Goal: Task Accomplishment & Management: Manage account settings

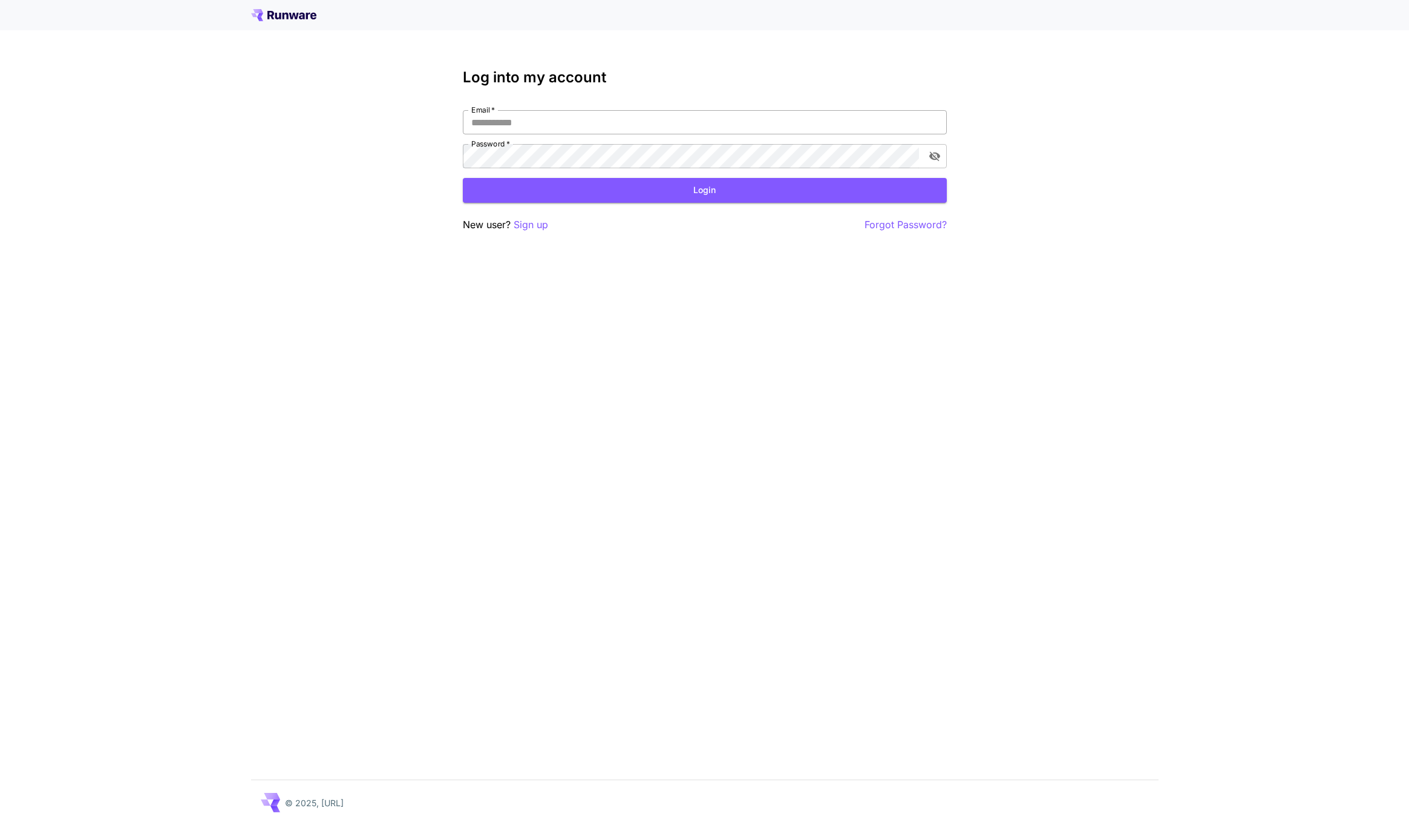
drag, startPoint x: 777, startPoint y: 128, endPoint x: 760, endPoint y: 125, distance: 17.3
click at [775, 128] on input "Email   *" at bounding box center [705, 122] width 484 height 24
click at [0, 824] on com-1password-button at bounding box center [0, 825] width 0 height 0
click at [664, 181] on button "Login" at bounding box center [705, 190] width 484 height 25
type input "**********"
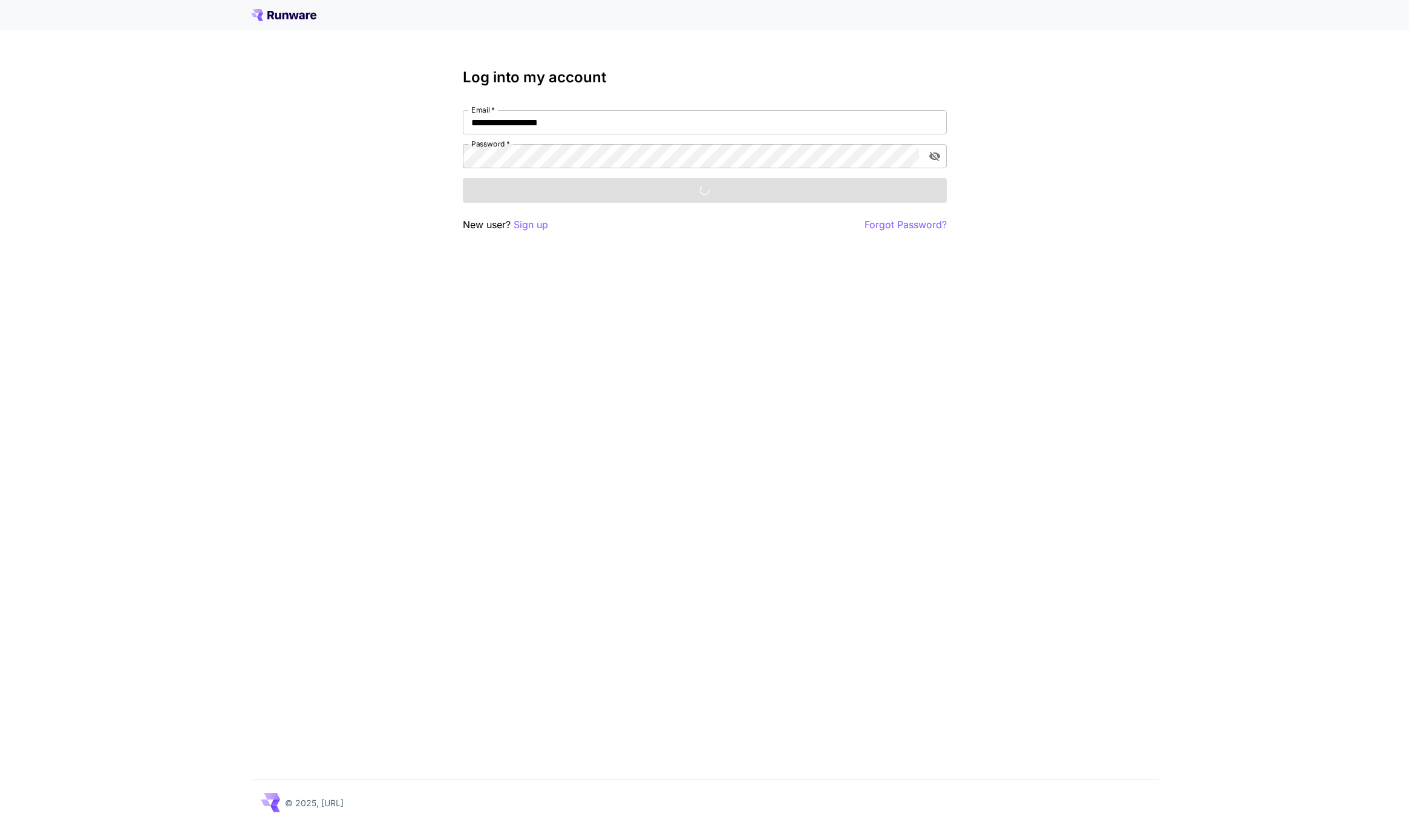
click at [656, 187] on div "Login" at bounding box center [705, 190] width 484 height 25
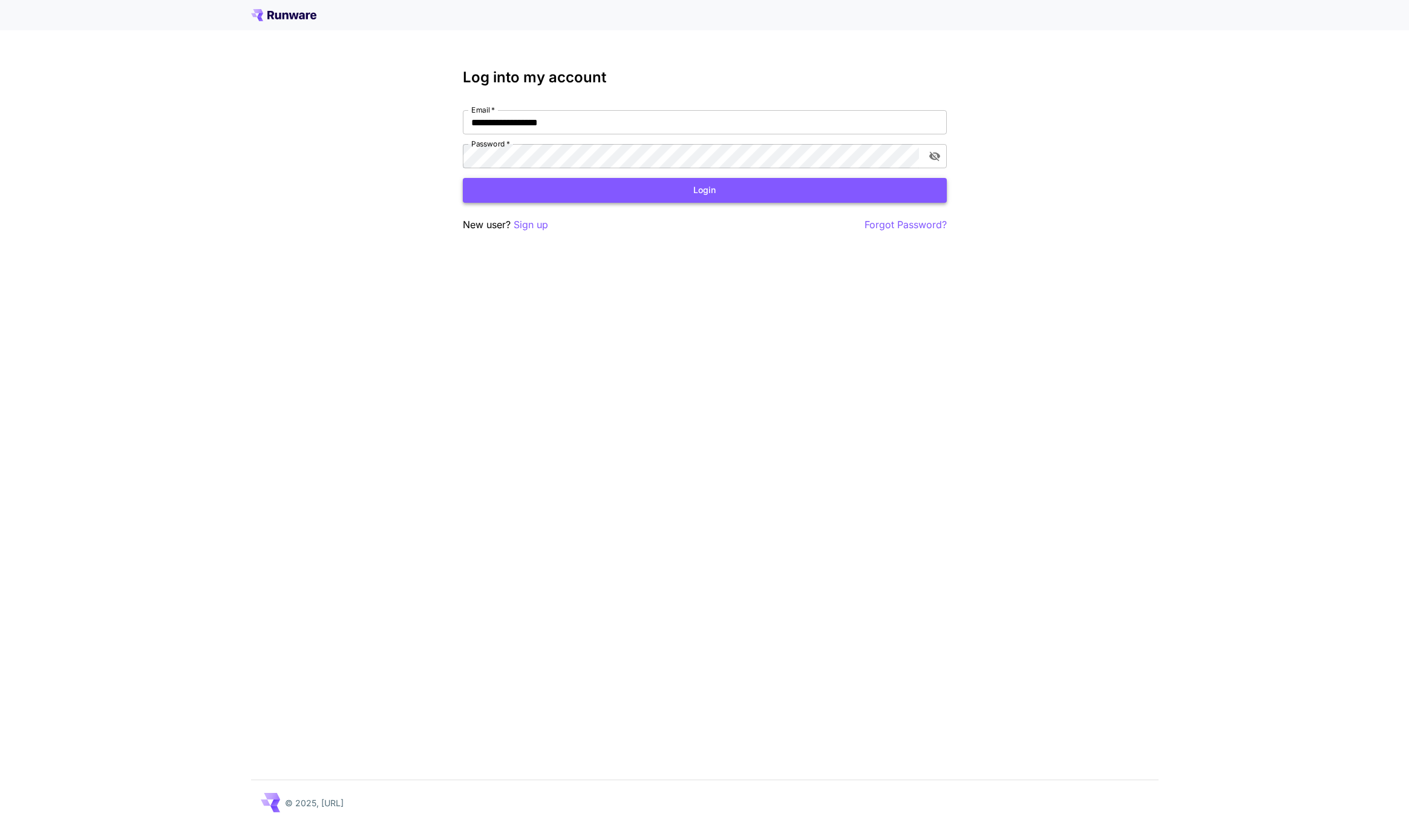
click at [644, 195] on button "Login" at bounding box center [705, 190] width 484 height 25
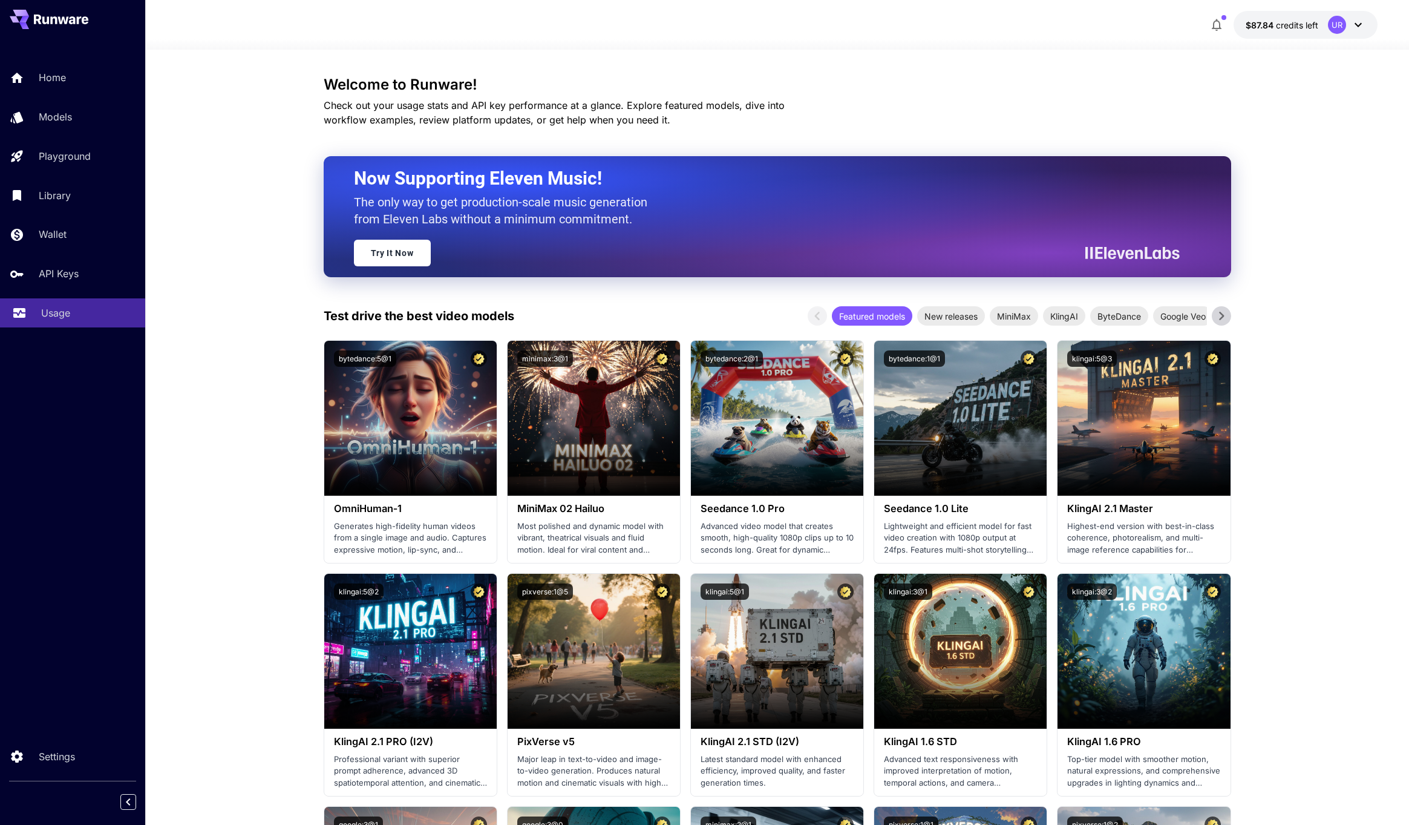
click at [62, 307] on p "Usage" at bounding box center [55, 312] width 29 height 15
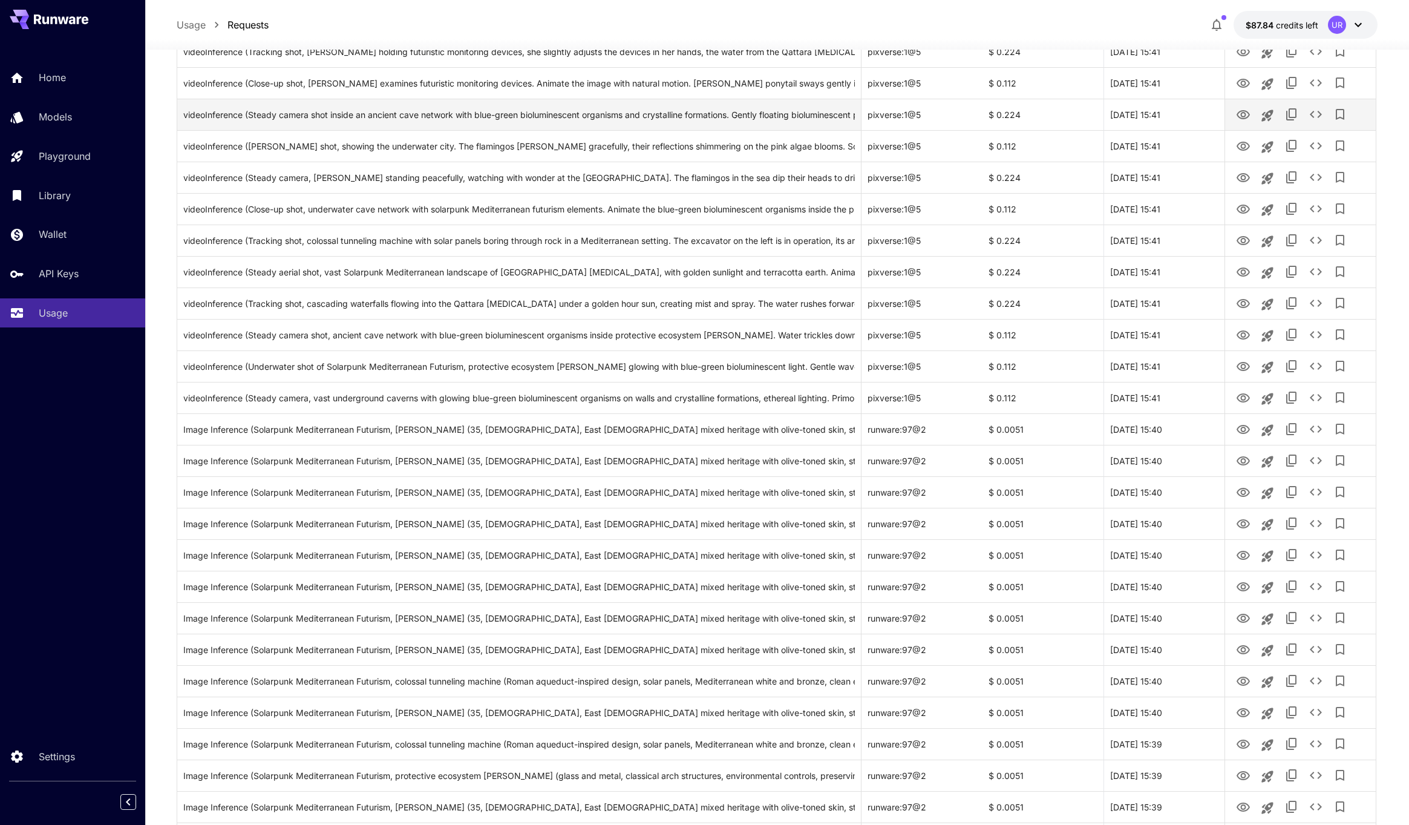
scroll to position [1055, 0]
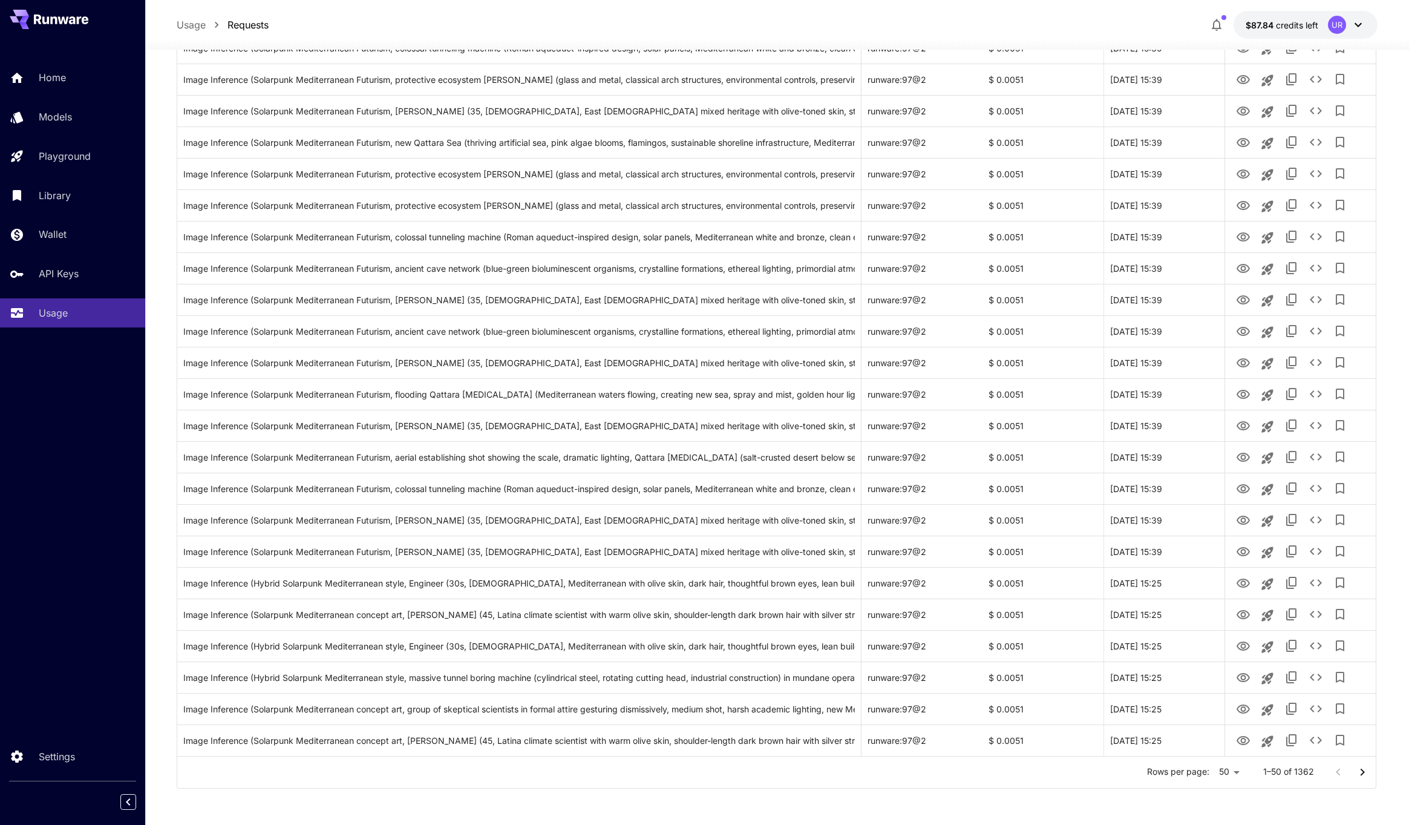
click at [1236, 791] on li "100" at bounding box center [1230, 799] width 36 height 22
type input "***"
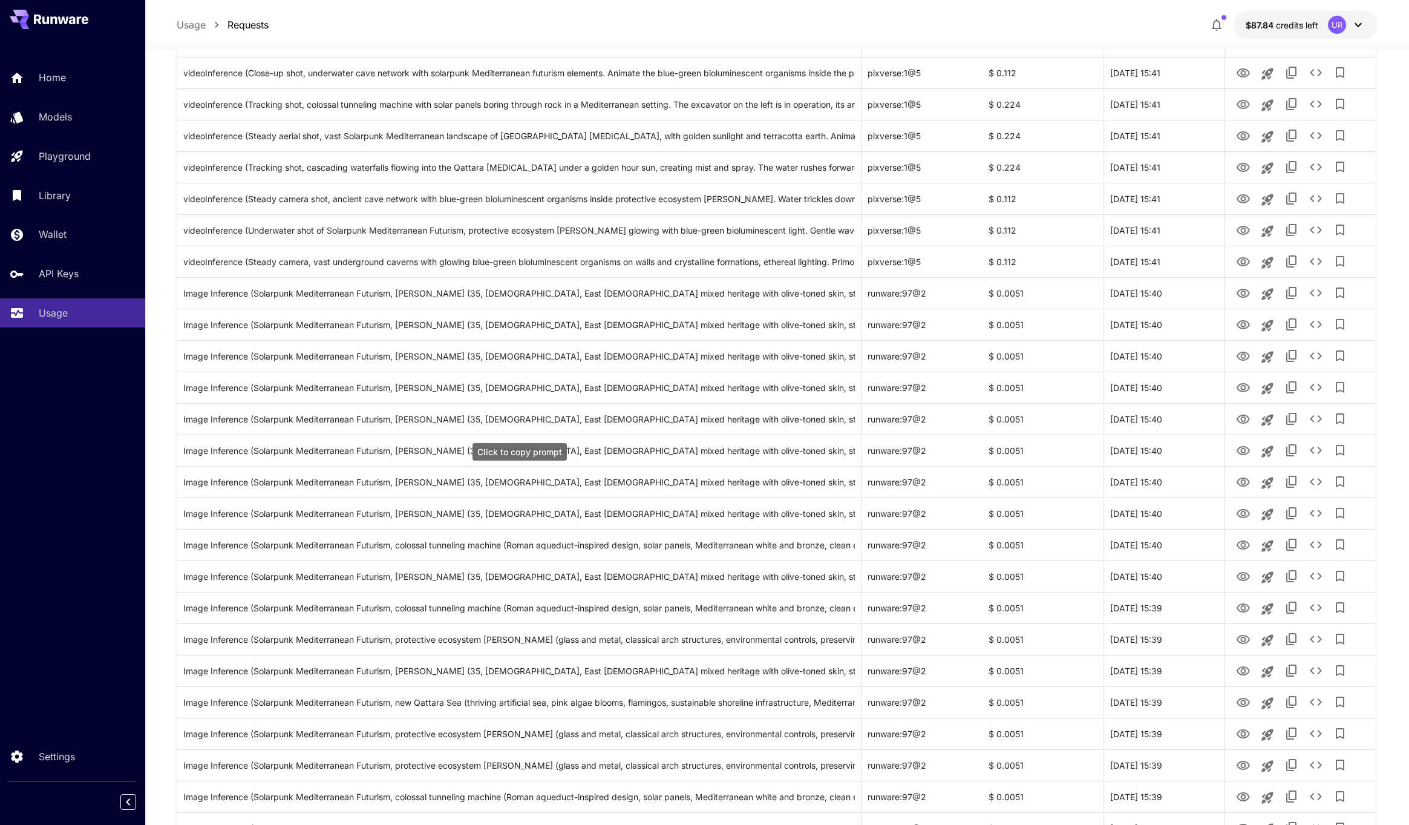
scroll to position [0, 0]
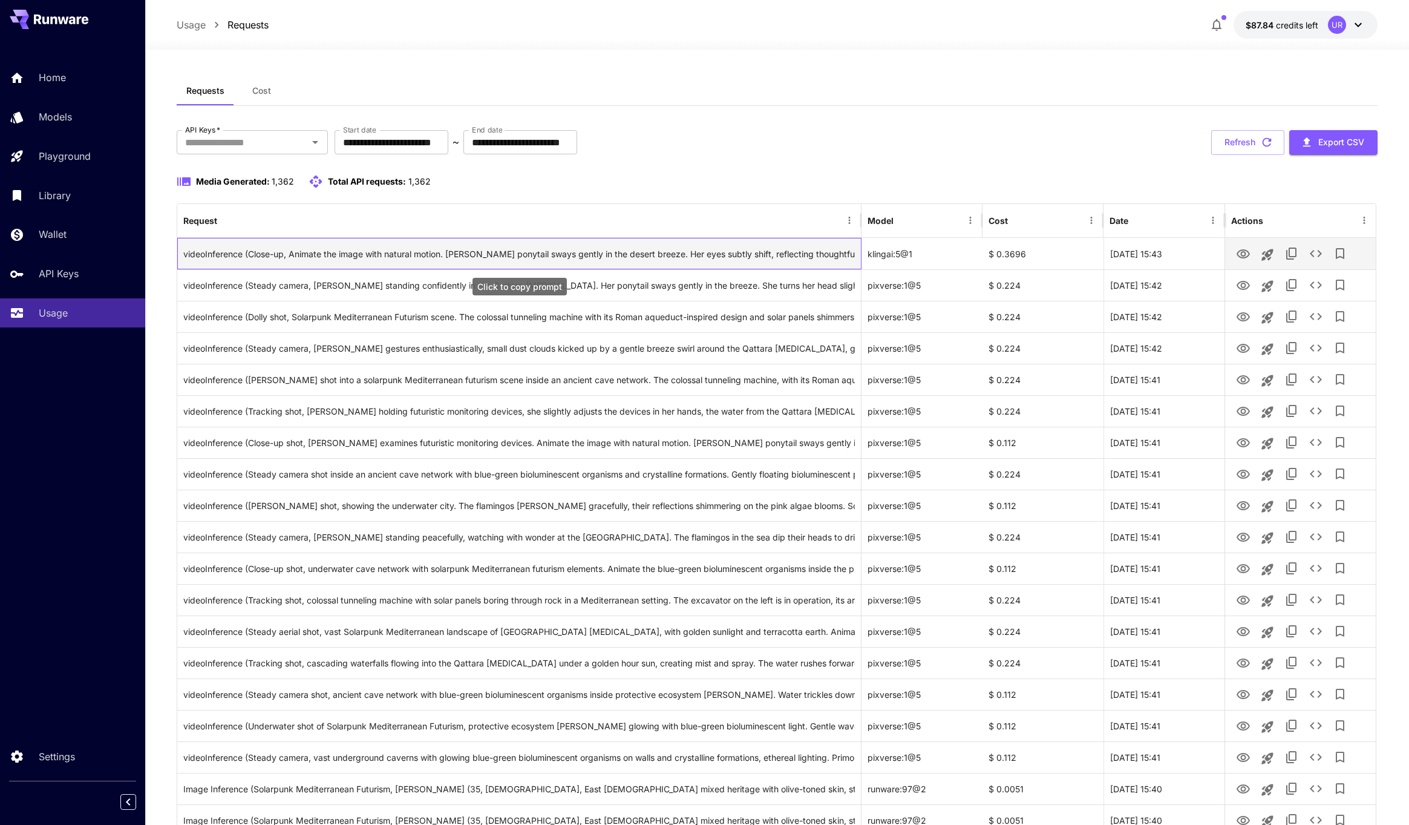
click at [812, 256] on div "videoInference (Close-up, Animate the image with natural motion. [PERSON_NAME] …" at bounding box center [518, 253] width 671 height 31
